Goal: Task Accomplishment & Management: Manage account settings

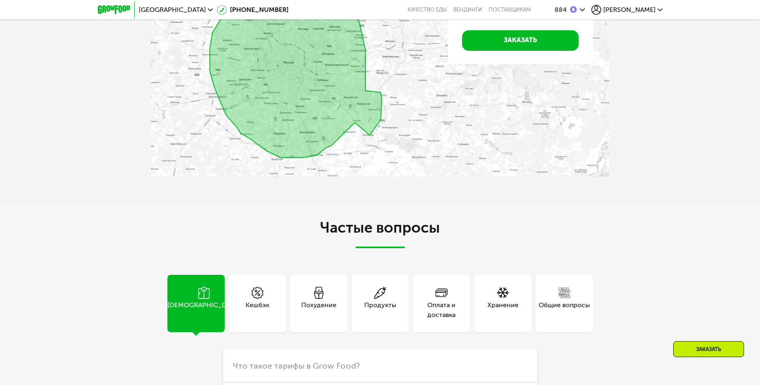
scroll to position [1800, 0]
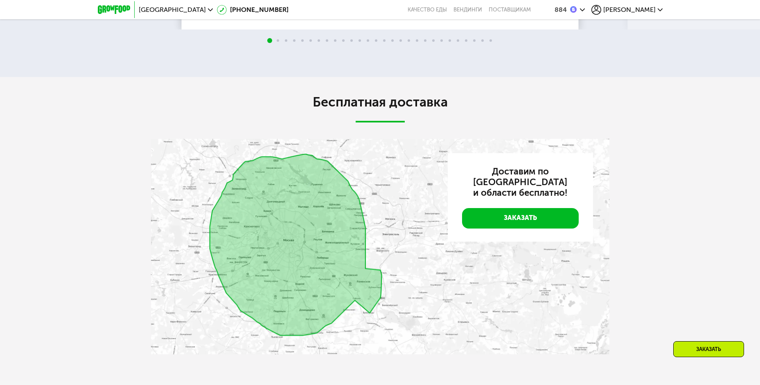
click at [657, 13] on div "[PERSON_NAME]" at bounding box center [626, 10] width 71 height 10
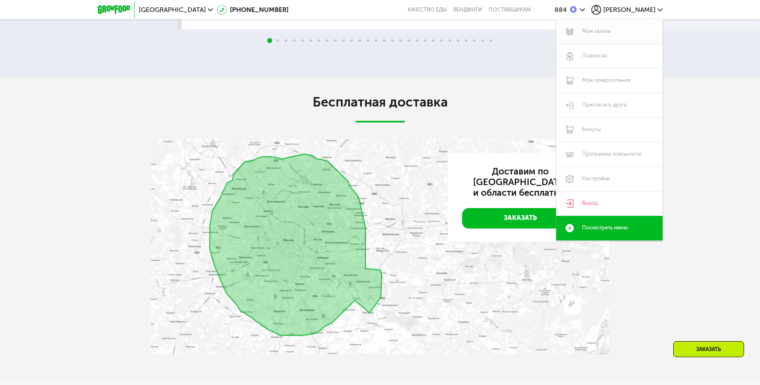
click at [622, 27] on link "Мои заказы" at bounding box center [609, 31] width 106 height 25
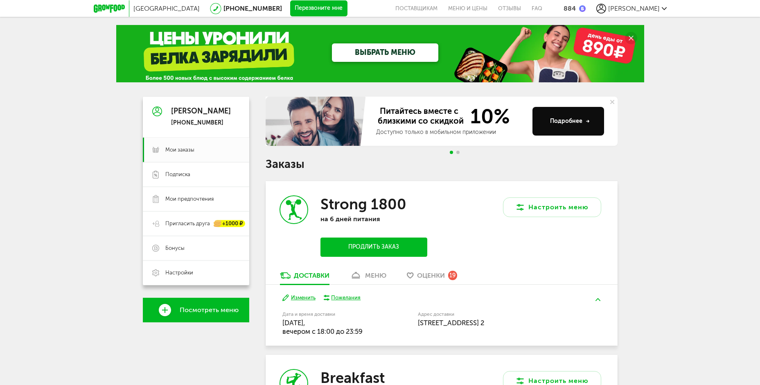
click at [457, 151] on span "Go to slide 2" at bounding box center [457, 152] width 3 height 3
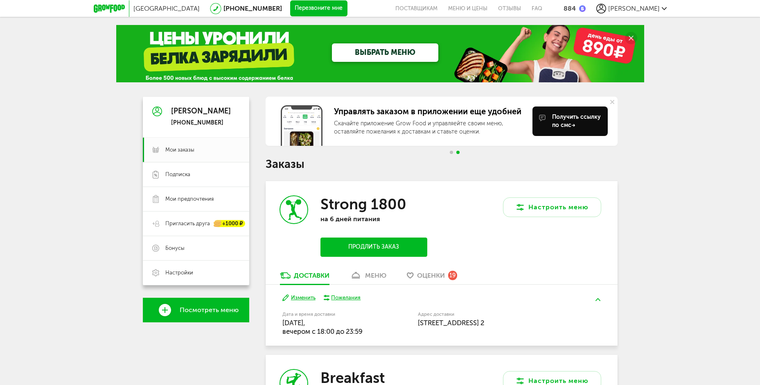
click at [96, 268] on div "Москва [PHONE_NUMBER] Перезвоните мне поставщикам Меню и цены Отзывы FAQ 884 [P…" at bounding box center [380, 262] width 760 height 525
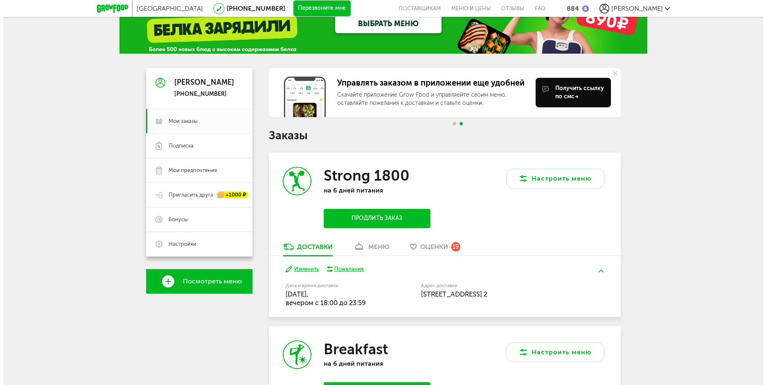
scroll to position [41, 0]
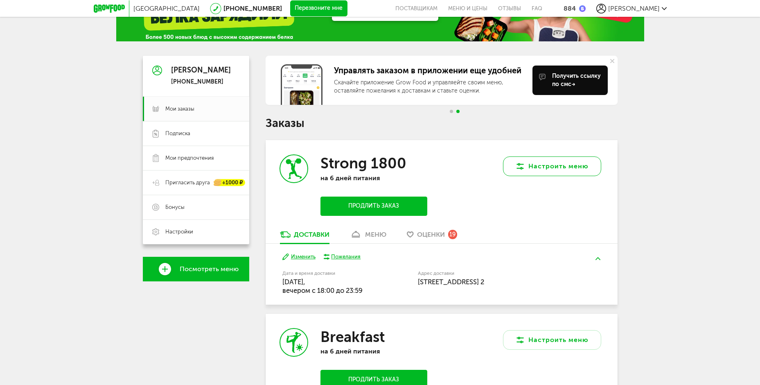
click at [540, 164] on button "Настроить меню" at bounding box center [552, 166] width 98 height 20
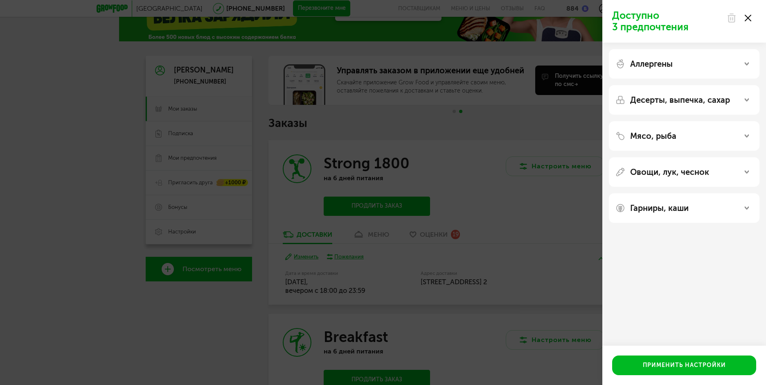
click at [744, 65] on div "Аллергены" at bounding box center [683, 64] width 137 height 10
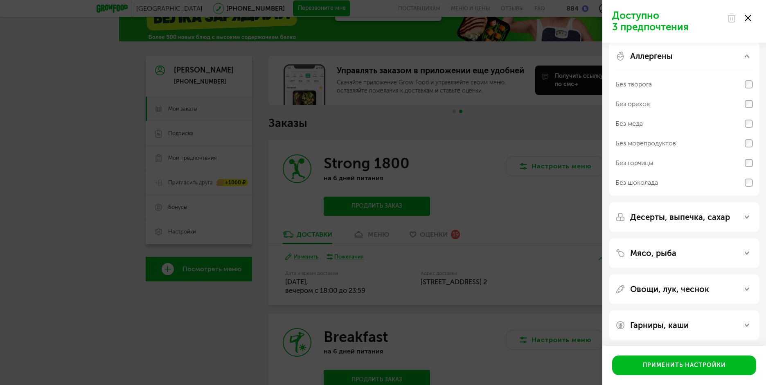
scroll to position [10, 0]
click at [746, 212] on icon at bounding box center [747, 214] width 4 height 4
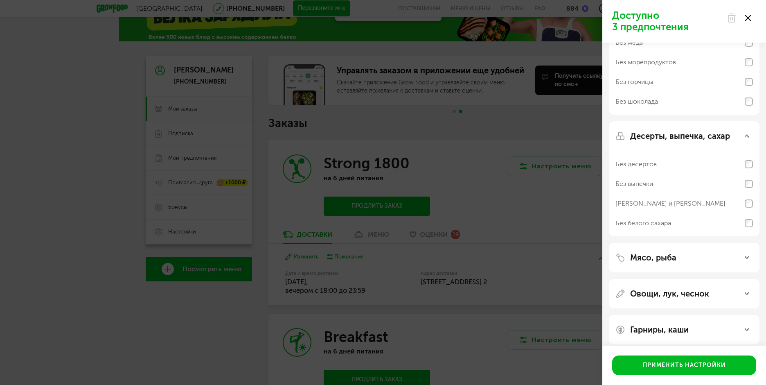
scroll to position [96, 0]
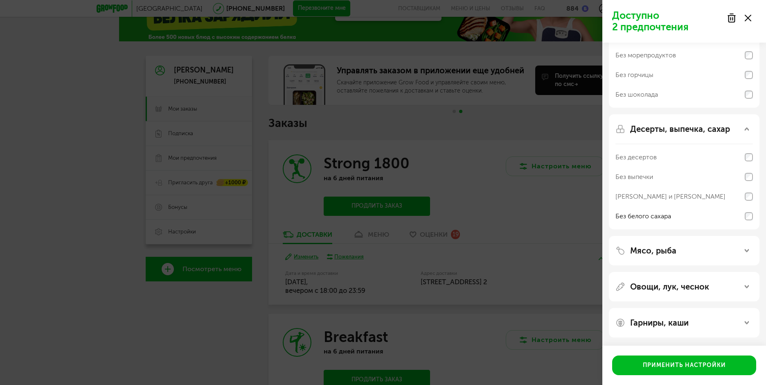
click at [744, 248] on div "Мясо, рыба" at bounding box center [683, 251] width 137 height 10
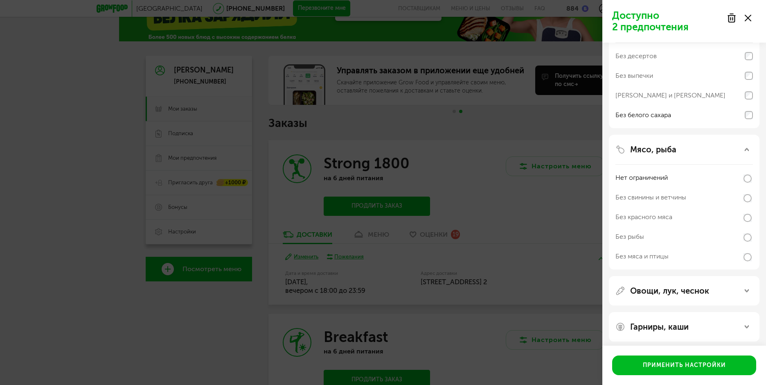
scroll to position [201, 0]
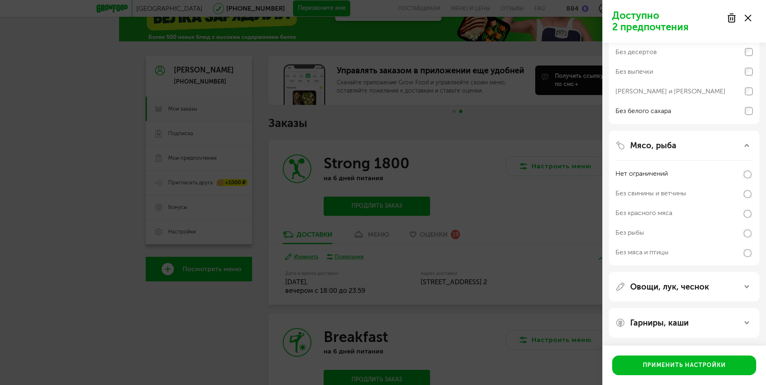
click at [747, 285] on icon at bounding box center [747, 286] width 4 height 4
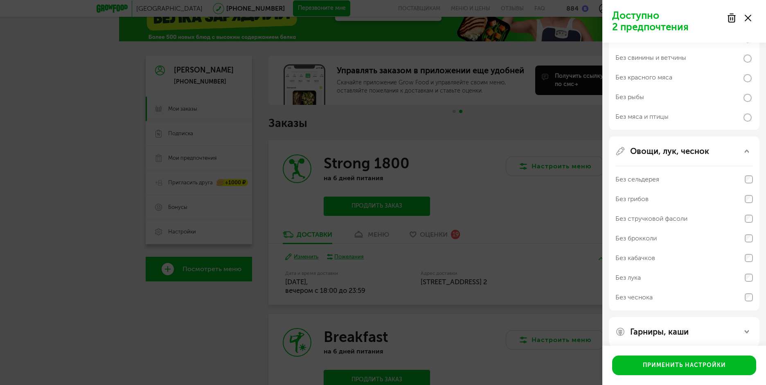
scroll to position [345, 0]
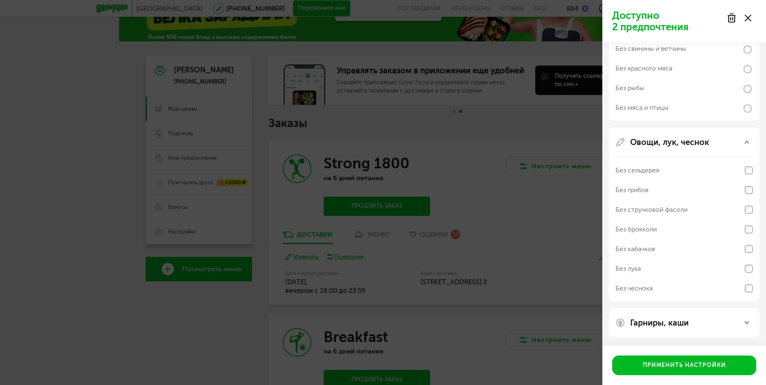
click at [746, 322] on icon at bounding box center [747, 322] width 4 height 4
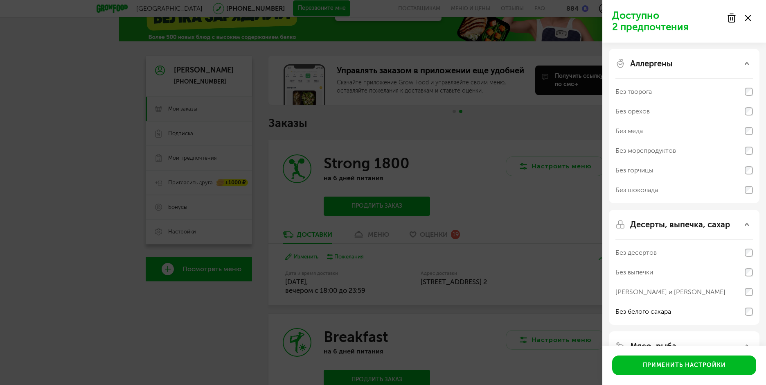
scroll to position [0, 0]
click at [710, 363] on button "Применить настройки" at bounding box center [684, 365] width 144 height 20
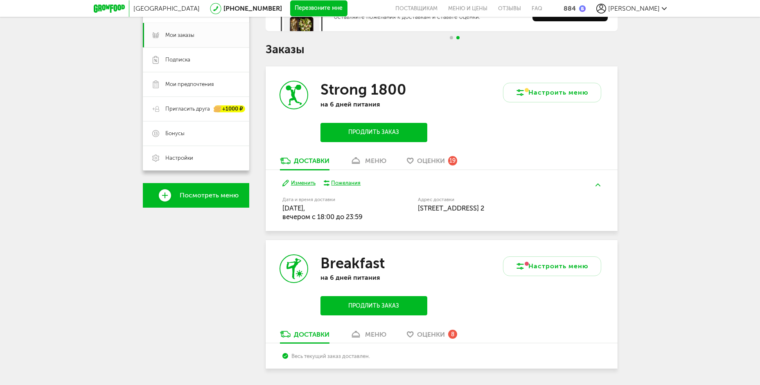
scroll to position [140, 0]
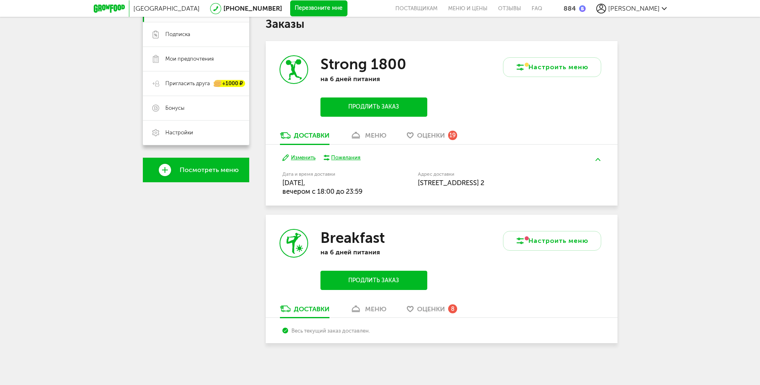
click at [369, 136] on div "меню" at bounding box center [375, 135] width 21 height 8
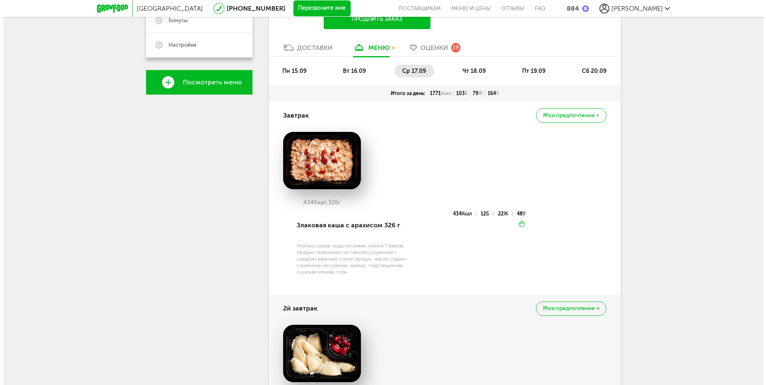
scroll to position [81, 0]
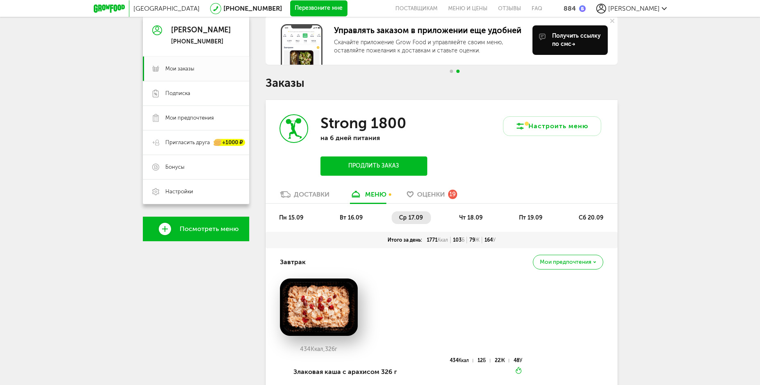
click at [395, 165] on button "Продлить заказ" at bounding box center [373, 165] width 106 height 19
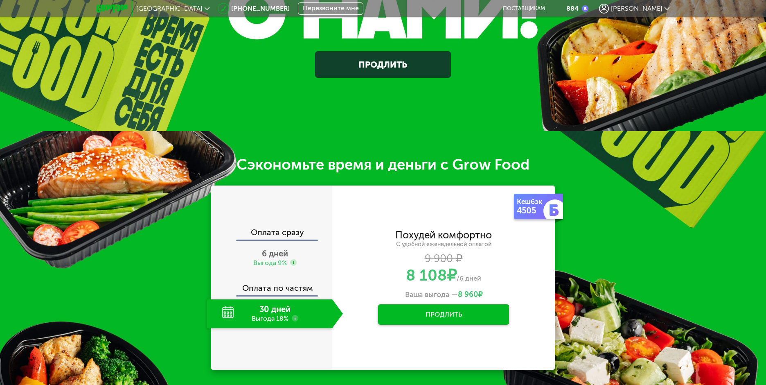
scroll to position [245, 0]
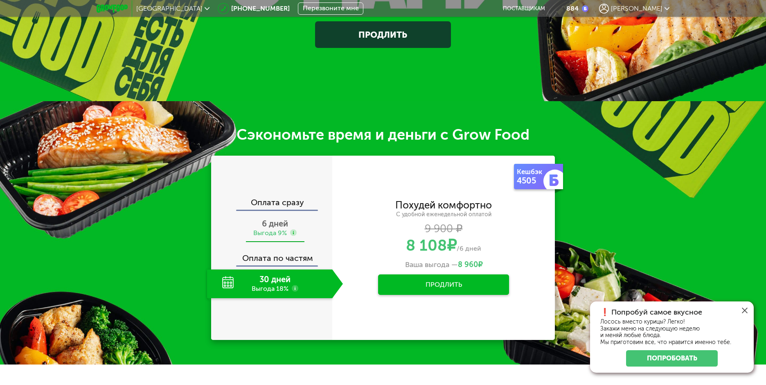
click at [280, 223] on span "6 дней" at bounding box center [275, 224] width 26 height 10
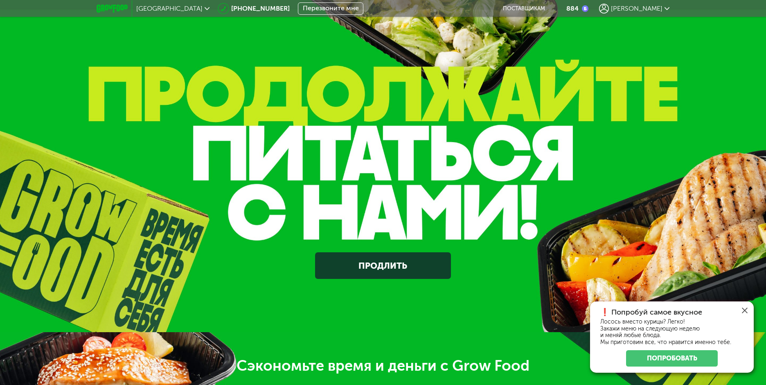
scroll to position [0, 0]
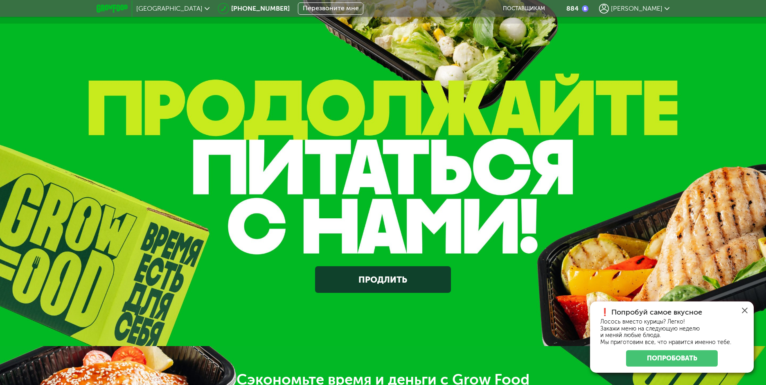
click at [667, 7] on icon at bounding box center [667, 8] width 5 height 5
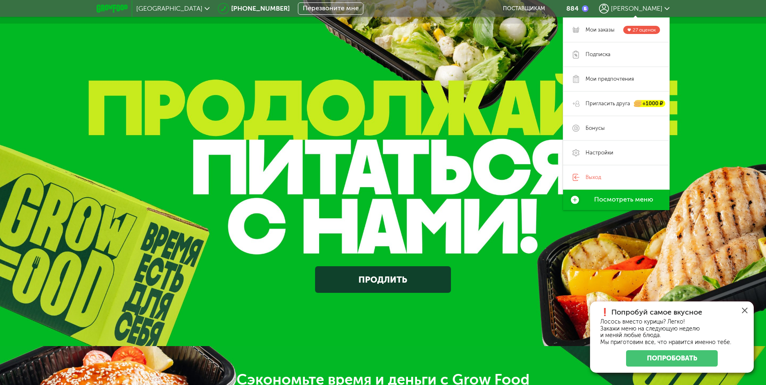
click at [710, 110] on img at bounding box center [383, 173] width 766 height 346
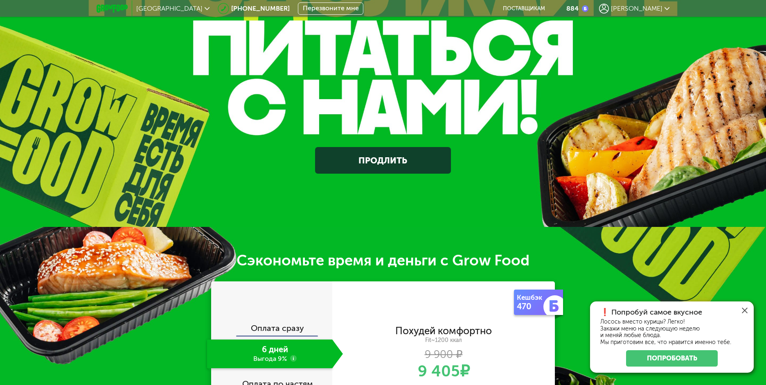
scroll to position [41, 0]
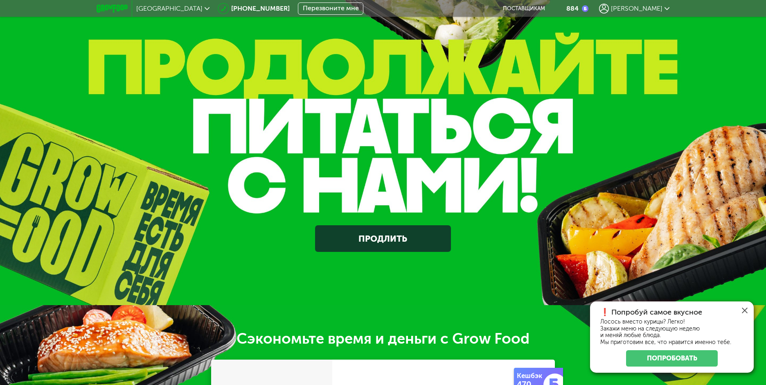
click at [659, 10] on span "[PERSON_NAME]" at bounding box center [637, 9] width 52 height 8
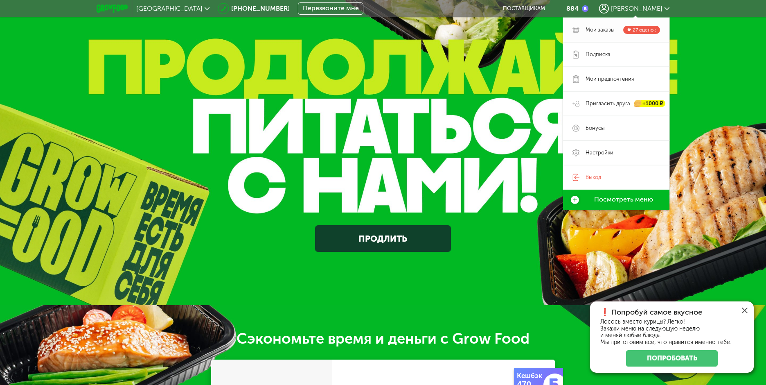
click at [586, 31] on span "Мои заказы" at bounding box center [600, 29] width 29 height 7
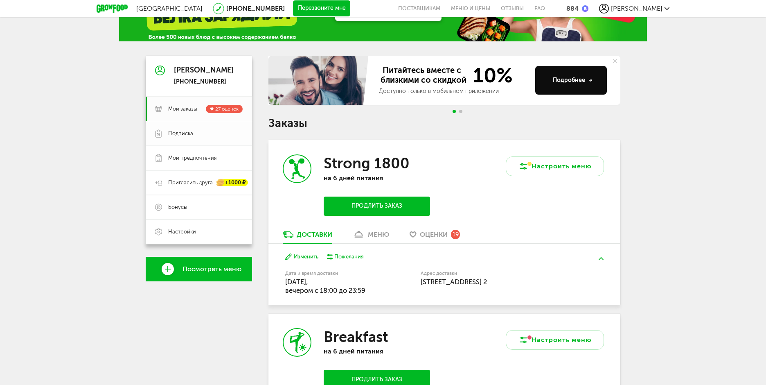
click at [183, 133] on span "Подписка" at bounding box center [180, 133] width 25 height 7
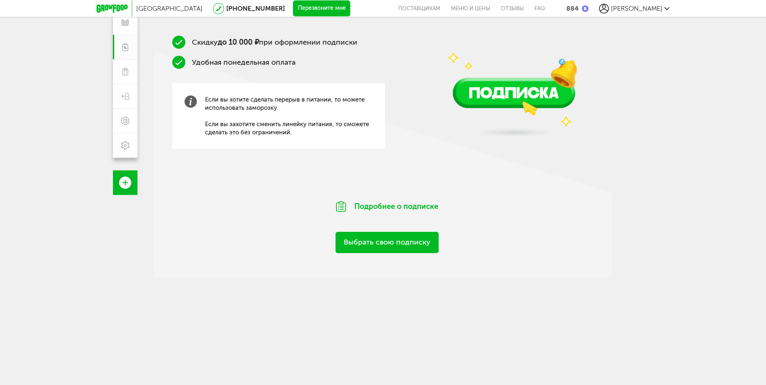
scroll to position [129, 0]
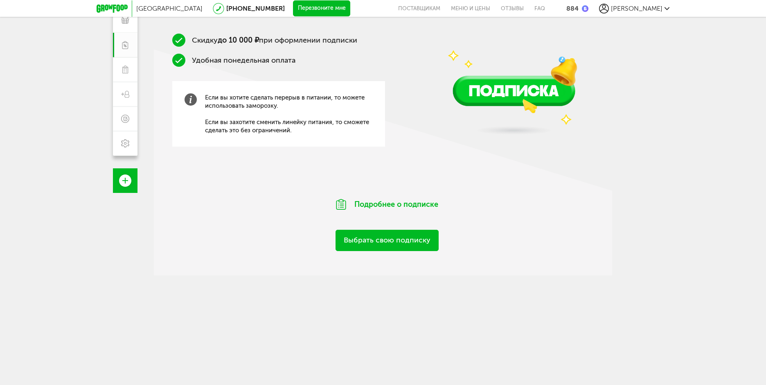
click at [372, 241] on link "Выбрать свою подписку" at bounding box center [387, 240] width 103 height 21
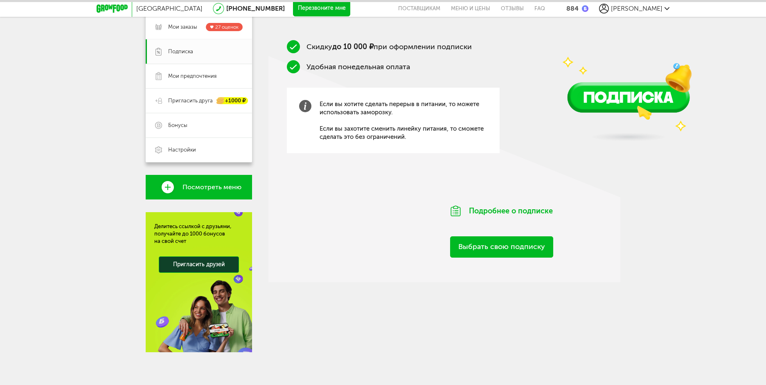
scroll to position [123, 0]
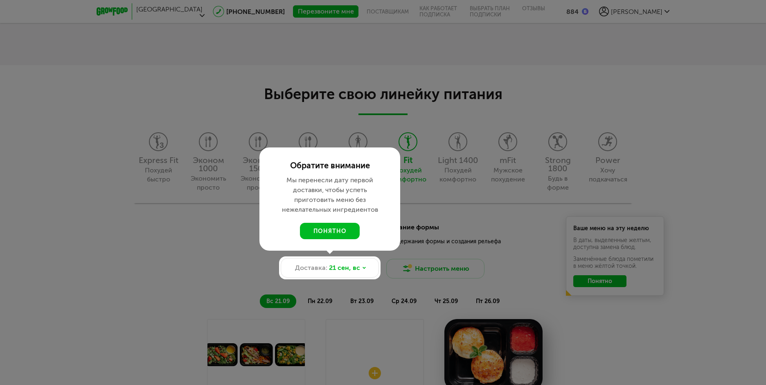
scroll to position [721, 0]
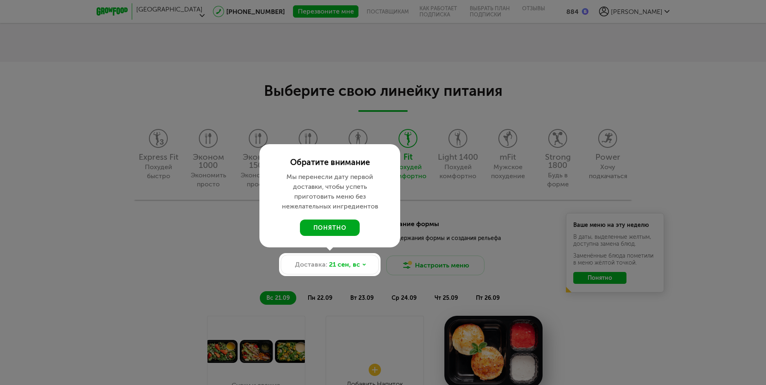
click at [317, 228] on button "понятно" at bounding box center [330, 227] width 60 height 16
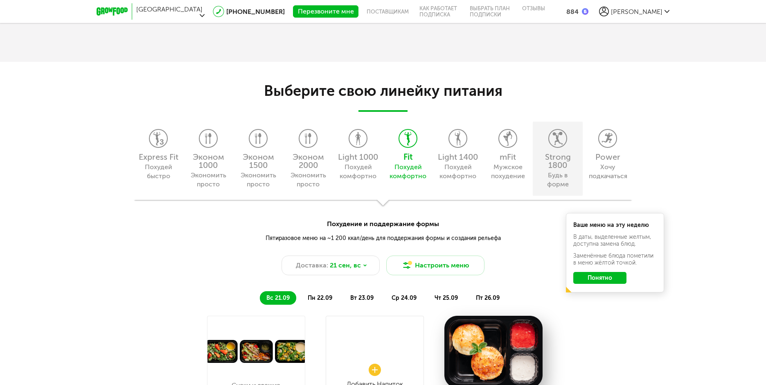
click at [550, 168] on div "Strong 1800" at bounding box center [558, 161] width 42 height 16
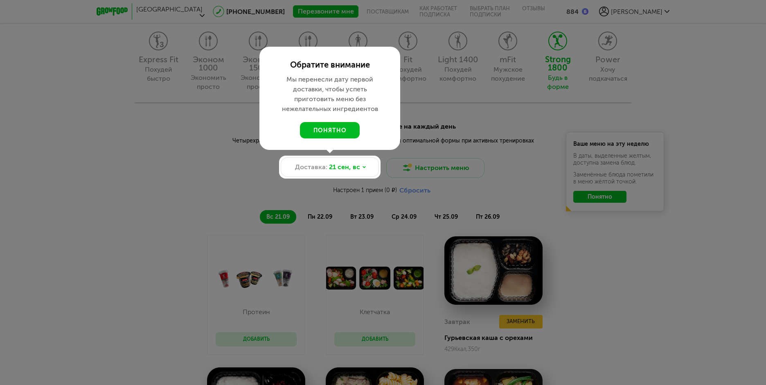
scroll to position [762, 0]
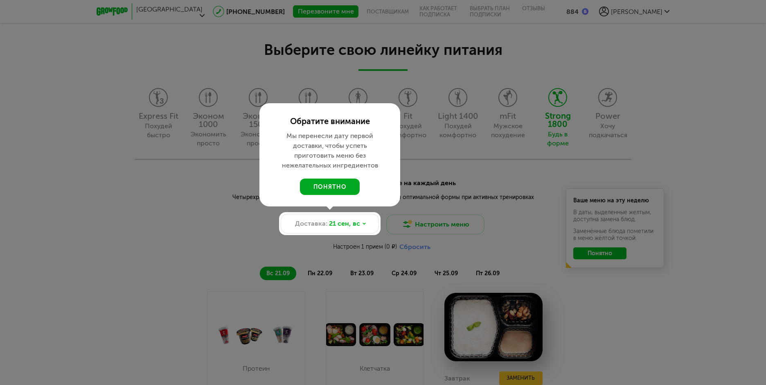
click at [340, 185] on button "понятно" at bounding box center [330, 186] width 60 height 16
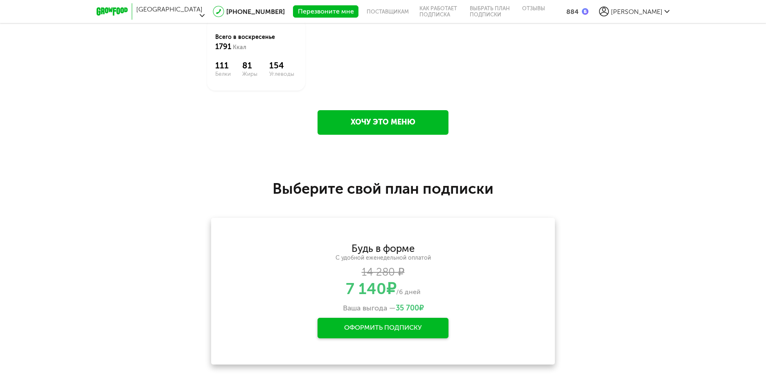
scroll to position [1253, 0]
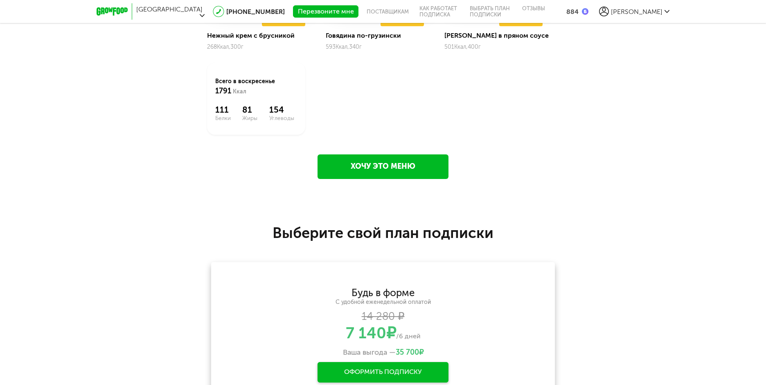
click at [656, 11] on span "[PERSON_NAME]" at bounding box center [637, 12] width 52 height 8
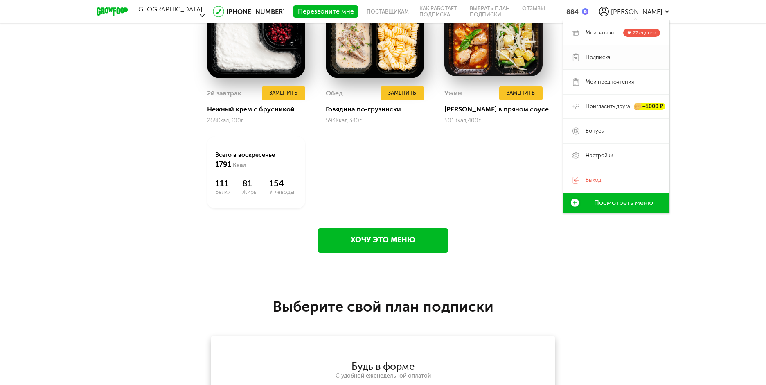
scroll to position [1048, 0]
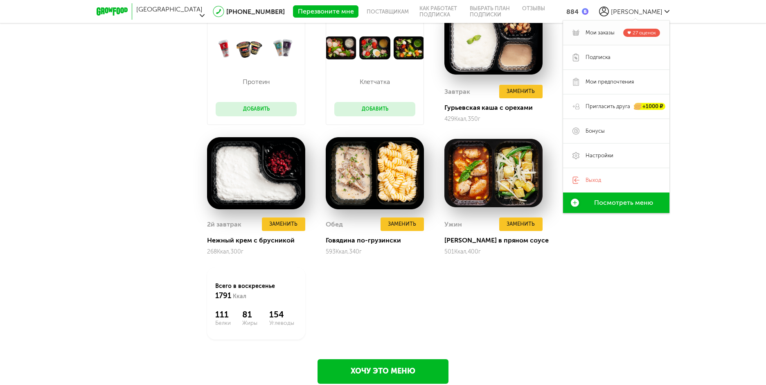
click at [594, 32] on span "Мои заказы" at bounding box center [600, 32] width 29 height 7
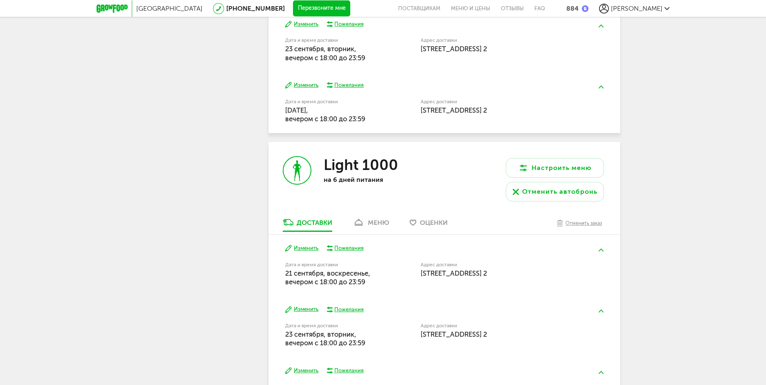
scroll to position [777, 0]
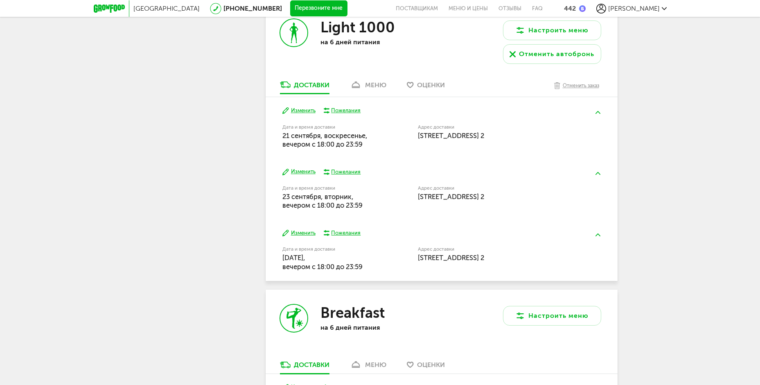
click at [191, 169] on div "Павел +7 (969) 053-35-98 Мои заказы Подписка Мои предпочтения Пригласить друга …" at bounding box center [196, 54] width 106 height 1471
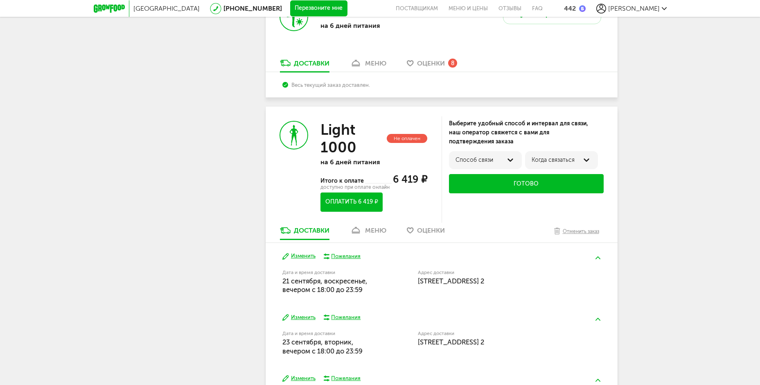
scroll to position [327, 0]
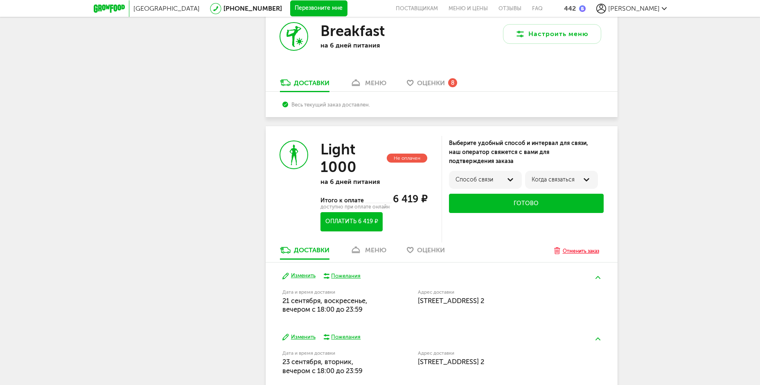
click at [575, 253] on div "Отменить заказ" at bounding box center [581, 251] width 36 height 8
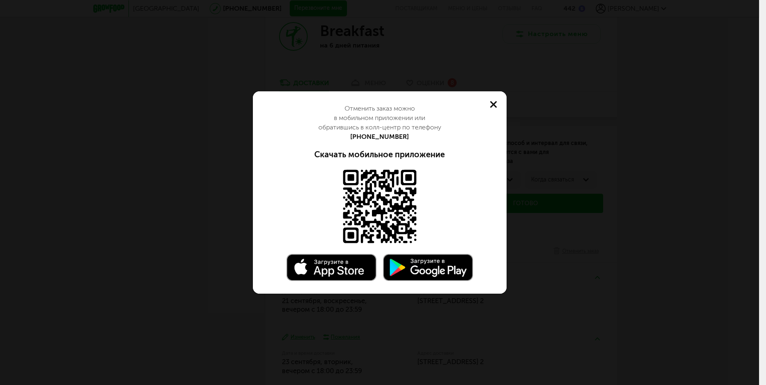
click at [494, 104] on use at bounding box center [493, 104] width 7 height 7
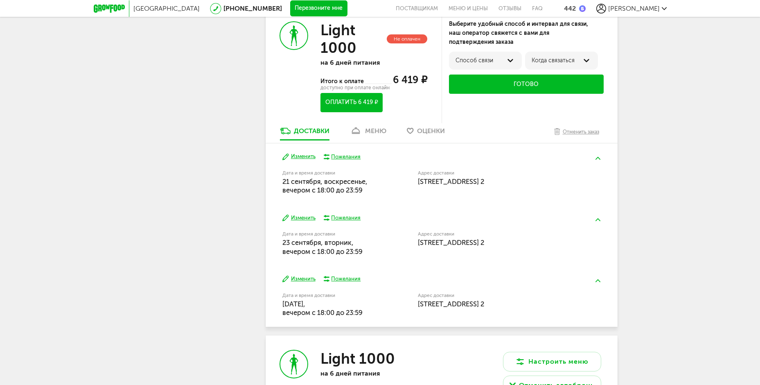
scroll to position [450, 0]
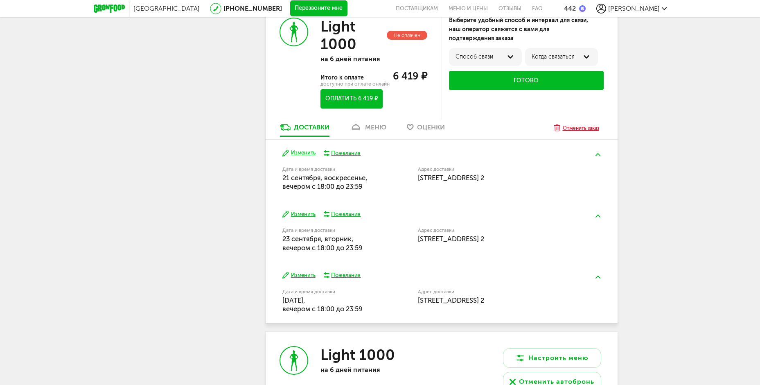
click at [576, 127] on div "Отменить заказ" at bounding box center [581, 128] width 36 height 8
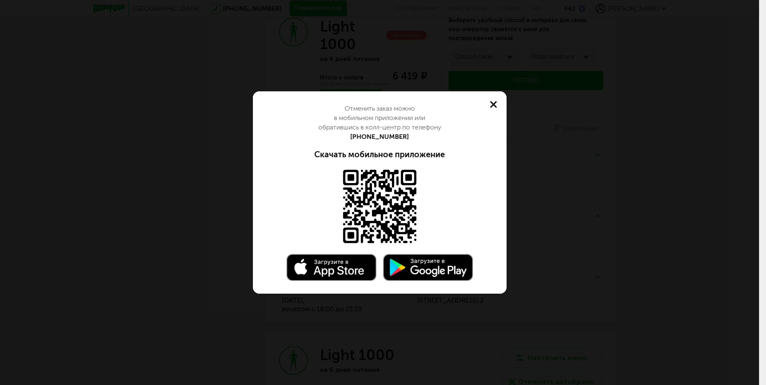
click at [494, 104] on use at bounding box center [493, 104] width 7 height 7
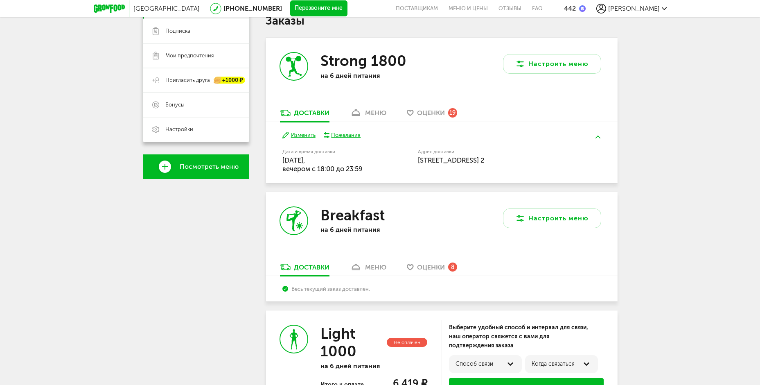
scroll to position [205, 0]
